Goal: Use online tool/utility: Utilize a website feature to perform a specific function

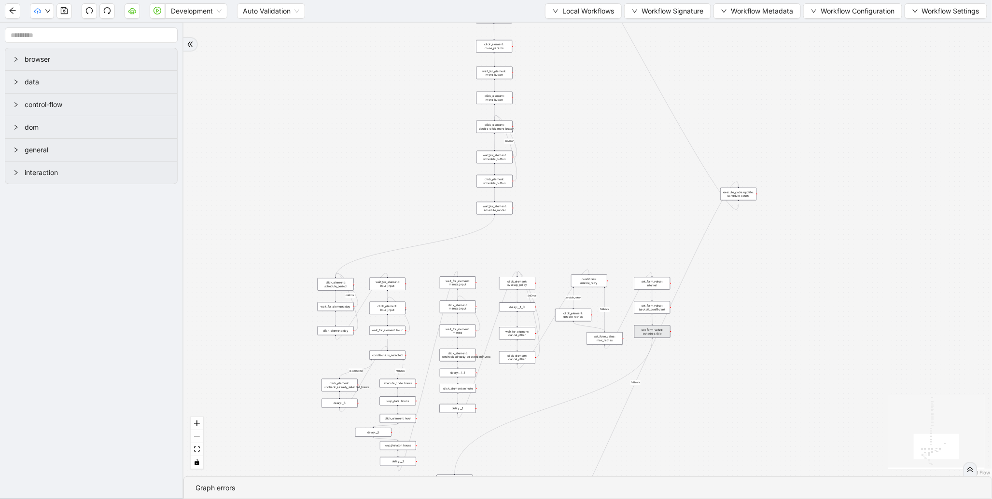
drag, startPoint x: 336, startPoint y: 76, endPoint x: 320, endPoint y: 213, distance: 137.5
click at [320, 212] on div "fallback enable_retry has_error fallback is_selected fallback create_schedule_d…" at bounding box center [587, 250] width 808 height 454
drag, startPoint x: 353, startPoint y: 108, endPoint x: 304, endPoint y: 304, distance: 202.7
click at [304, 304] on div "fallback enable_retry has_error fallback is_selected fallback create_schedule_d…" at bounding box center [587, 250] width 808 height 454
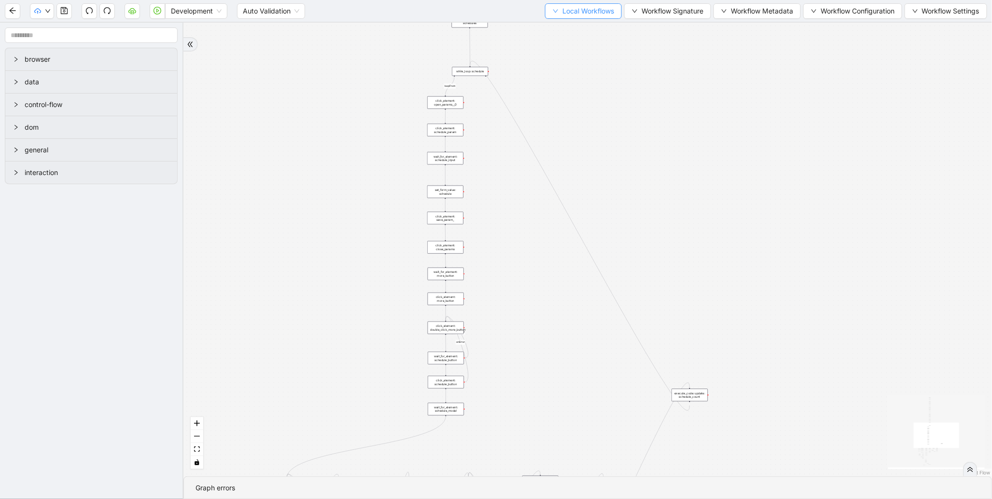
click at [576, 13] on span "Local Workflows" at bounding box center [588, 11] width 52 height 11
click at [572, 28] on span "Select" at bounding box center [578, 29] width 63 height 11
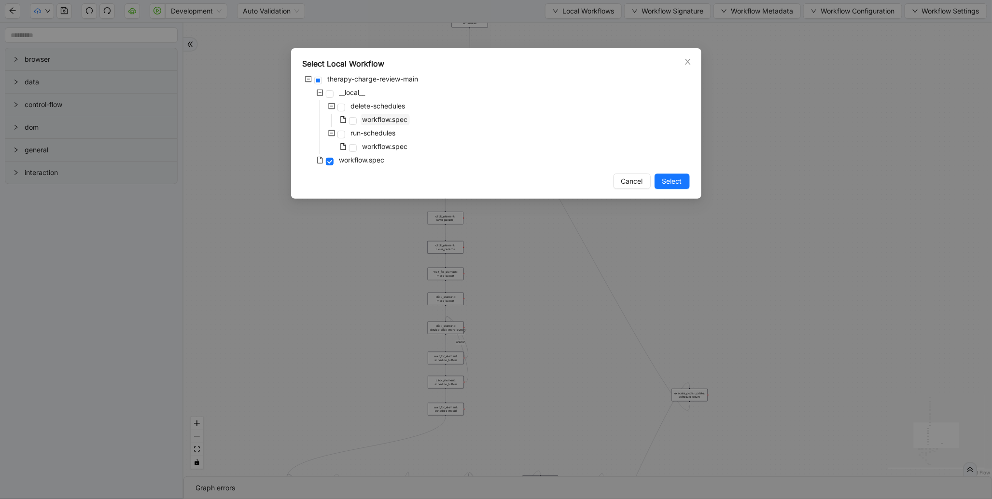
click at [394, 119] on span "workflow.spec" at bounding box center [384, 119] width 45 height 8
click at [669, 181] on span "Select" at bounding box center [672, 181] width 20 height 11
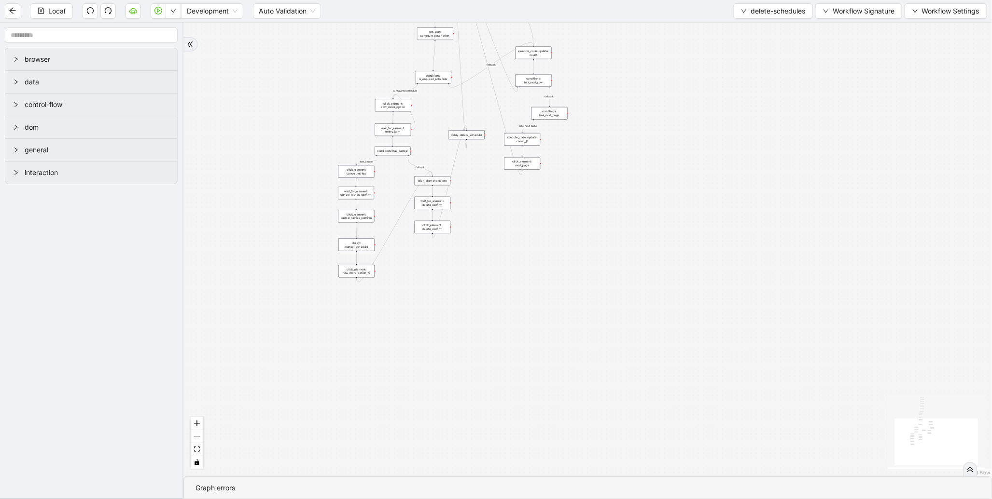
drag, startPoint x: 719, startPoint y: 77, endPoint x: 719, endPoint y: 168, distance: 90.7
click at [719, 168] on div "loopFrom has_cancel fallback is_required_schedule has_next_row fallback has_nex…" at bounding box center [587, 250] width 808 height 454
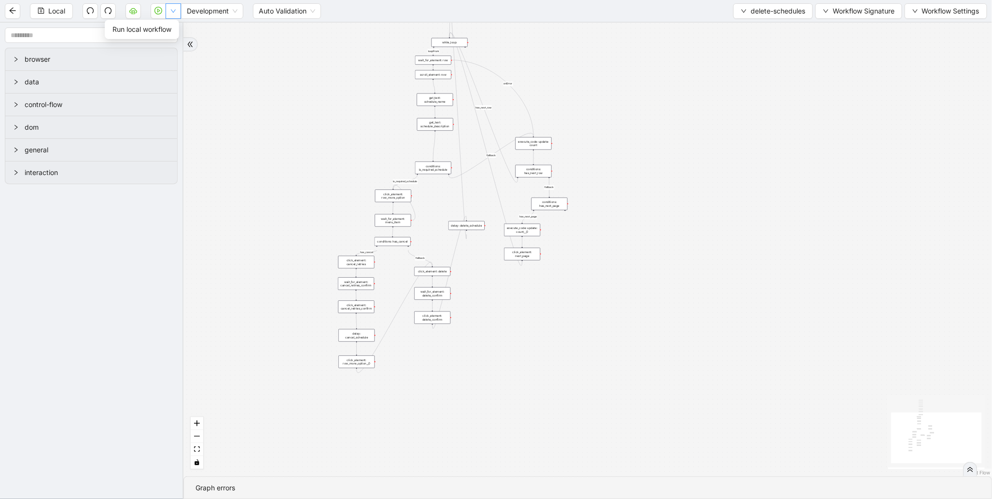
click at [180, 14] on button "button" at bounding box center [173, 10] width 15 height 15
click at [174, 30] on li "Run local workflow" at bounding box center [142, 29] width 70 height 15
drag, startPoint x: 267, startPoint y: 105, endPoint x: 282, endPoint y: 237, distance: 133.1
click at [282, 237] on div "loopFrom has_cancel fallback is_required_schedule has_next_row fallback has_nex…" at bounding box center [587, 250] width 808 height 454
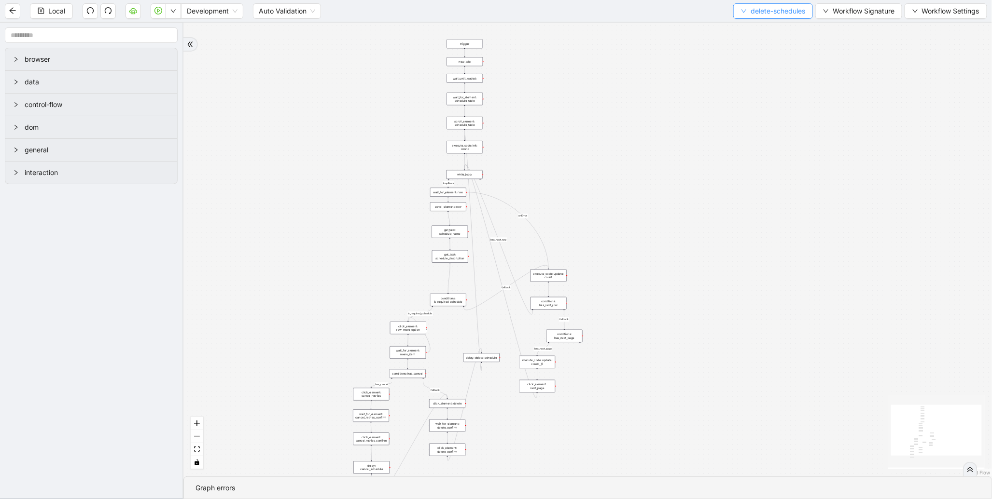
click at [755, 11] on span "delete-schedules" at bounding box center [777, 11] width 55 height 11
click at [749, 27] on span "Select" at bounding box center [770, 29] width 65 height 11
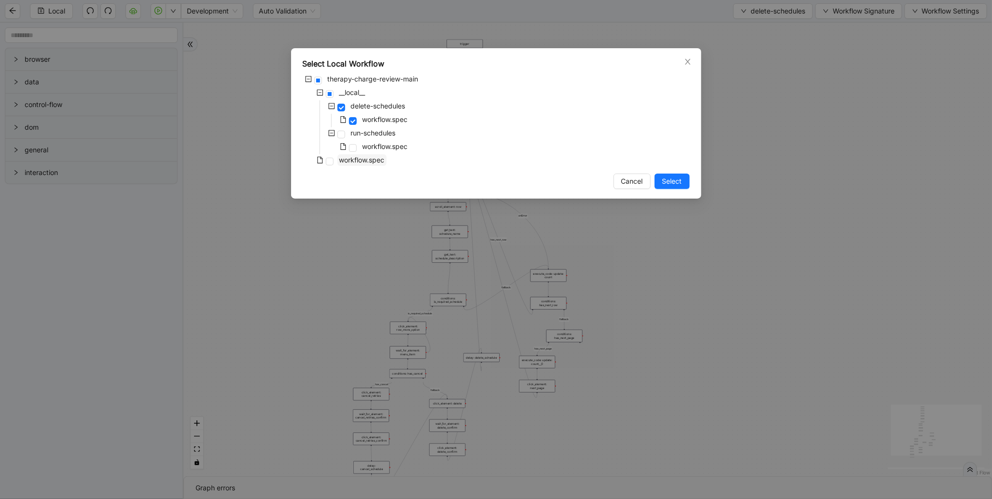
click at [373, 158] on span "workflow.spec" at bounding box center [361, 160] width 45 height 8
click at [678, 180] on span "Select" at bounding box center [672, 181] width 20 height 11
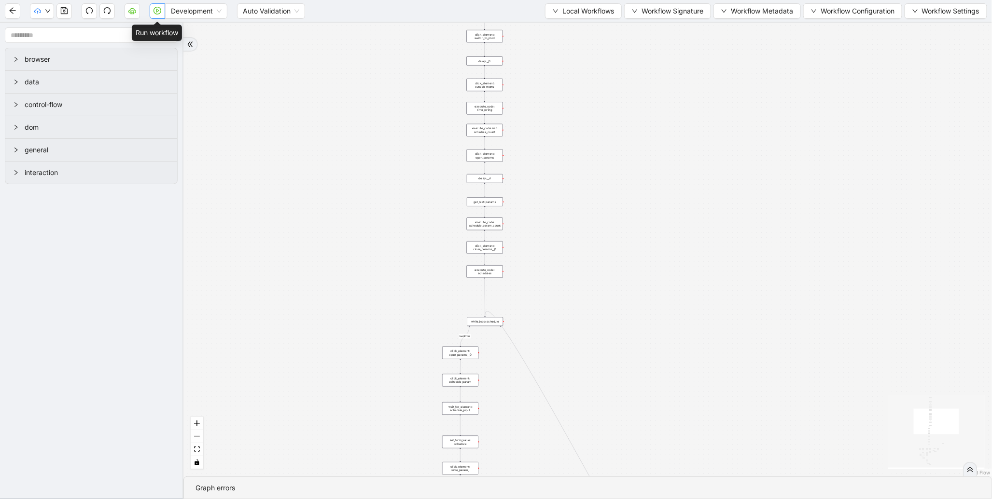
click at [159, 15] on button "button" at bounding box center [157, 10] width 15 height 15
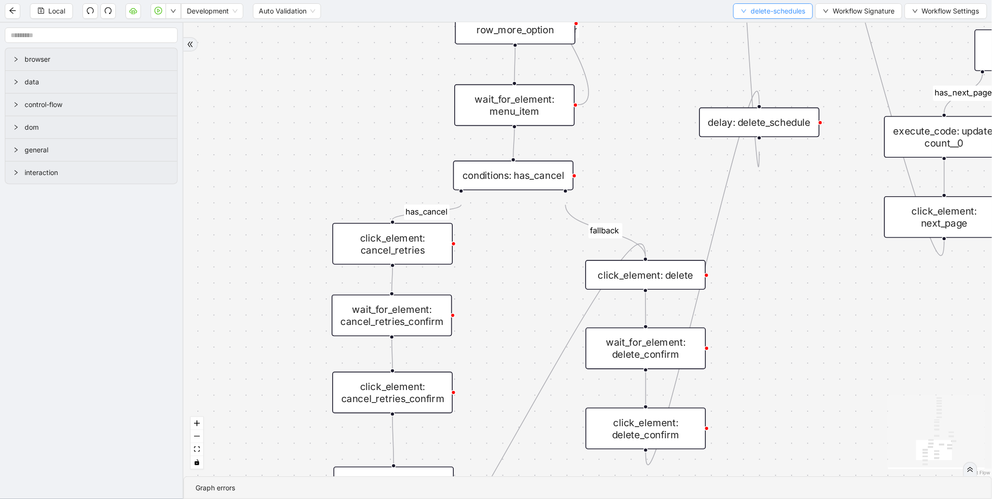
click at [798, 12] on span "delete-schedules" at bounding box center [777, 11] width 55 height 11
click at [760, 28] on span "Select" at bounding box center [770, 29] width 65 height 11
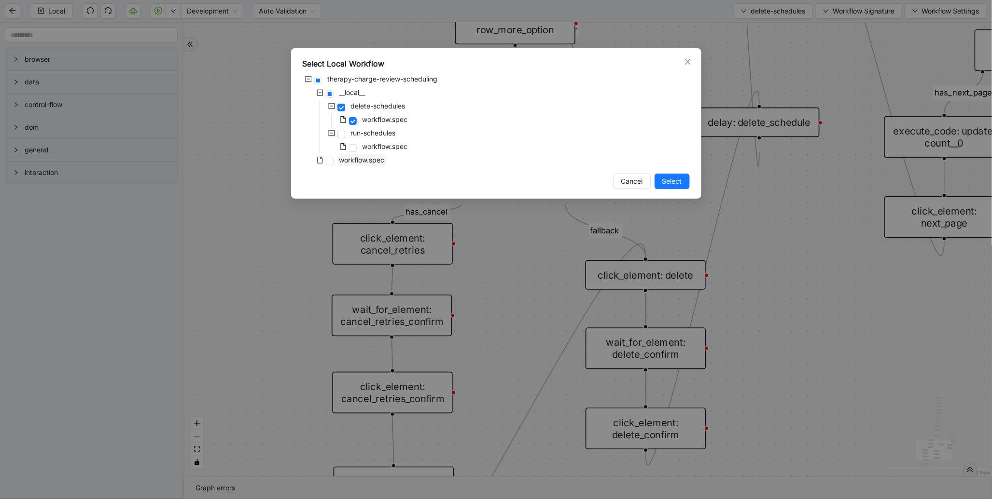
click at [355, 163] on span "workflow.spec" at bounding box center [361, 160] width 45 height 8
click at [684, 181] on button "Select" at bounding box center [671, 181] width 35 height 15
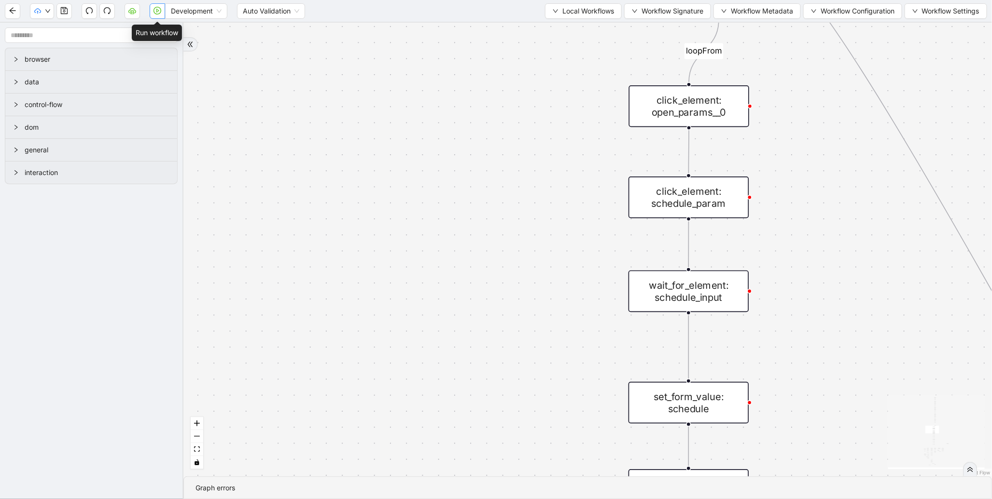
click at [157, 13] on icon "play-circle" at bounding box center [157, 11] width 8 height 8
